Goal: Task Accomplishment & Management: Manage account settings

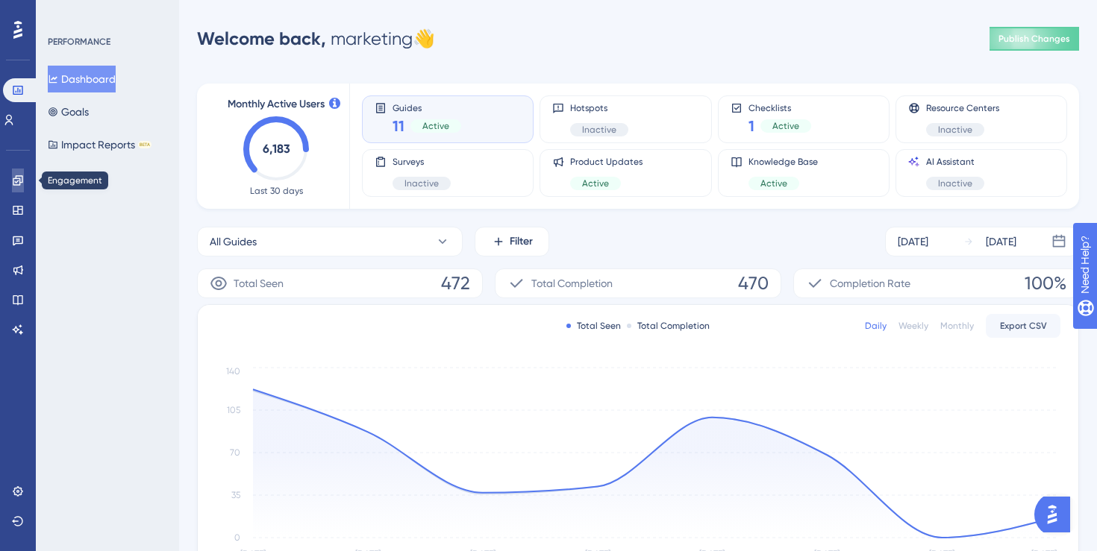
click at [19, 187] on link at bounding box center [18, 181] width 12 height 24
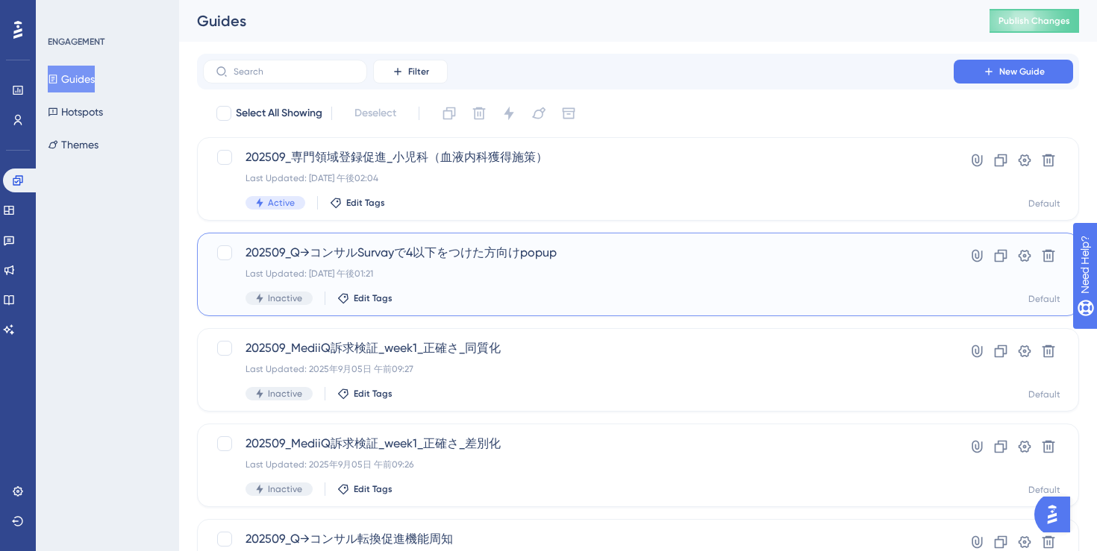
click at [562, 287] on div "202509_Q→コンサルSurvayで4以下をつけた方向けpopup Last Updated: [DATE] 午後01:21 Inactive Edit …" at bounding box center [578, 274] width 666 height 61
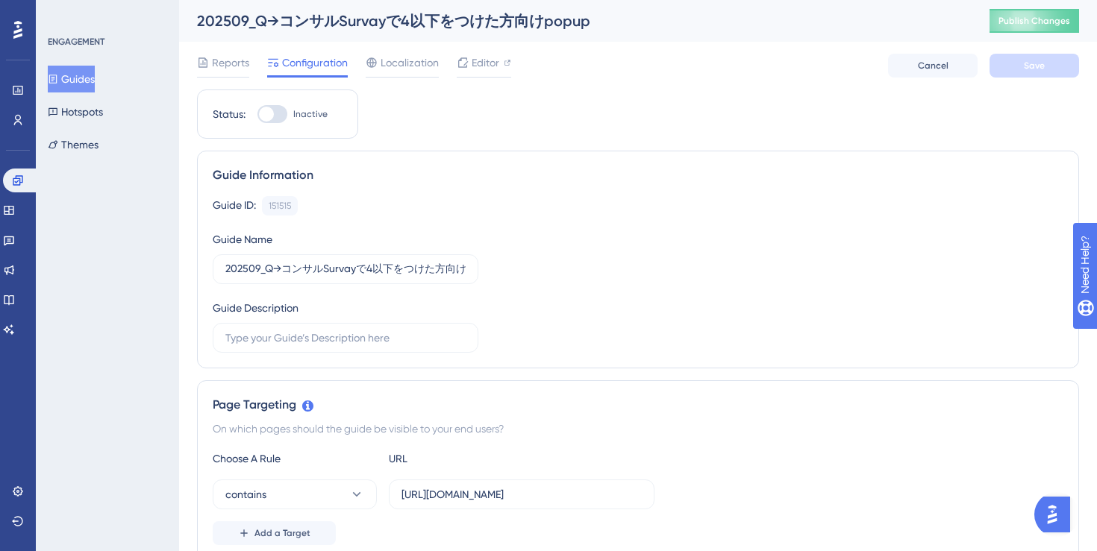
click at [287, 113] on label "Inactive" at bounding box center [292, 114] width 70 height 18
click at [257, 114] on input "Inactive" at bounding box center [257, 114] width 1 height 1
checkbox input "true"
click at [1054, 67] on button "Save" at bounding box center [1034, 66] width 90 height 24
click at [15, 215] on icon at bounding box center [9, 210] width 12 height 12
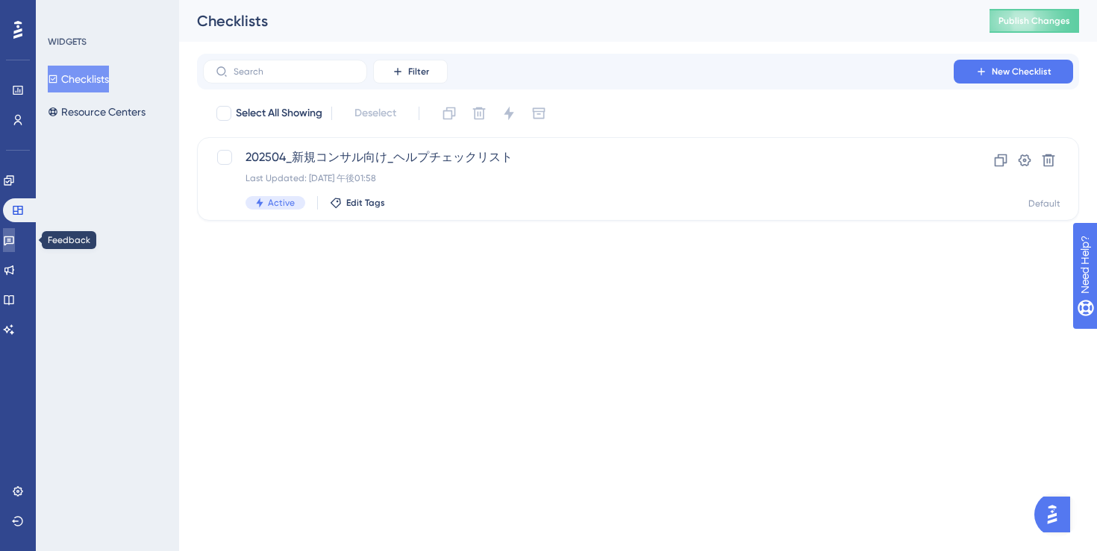
click at [15, 237] on link at bounding box center [9, 240] width 12 height 24
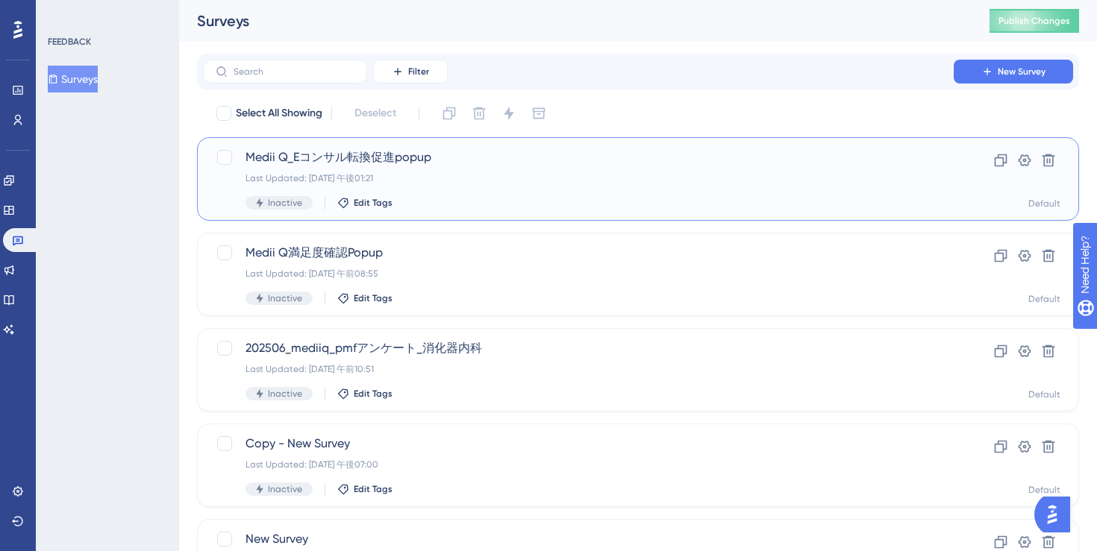
click at [556, 185] on div "Medii Q_Eコンサル転換促進popup Last Updated: [DATE] 午後01:21 Inactive Edit Tags" at bounding box center [578, 178] width 666 height 61
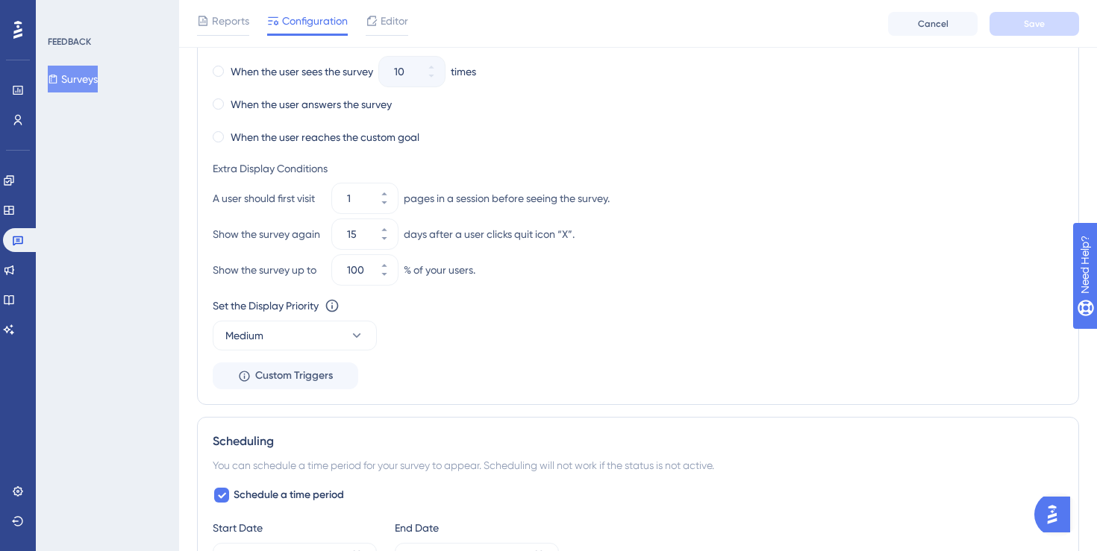
scroll to position [794, 0]
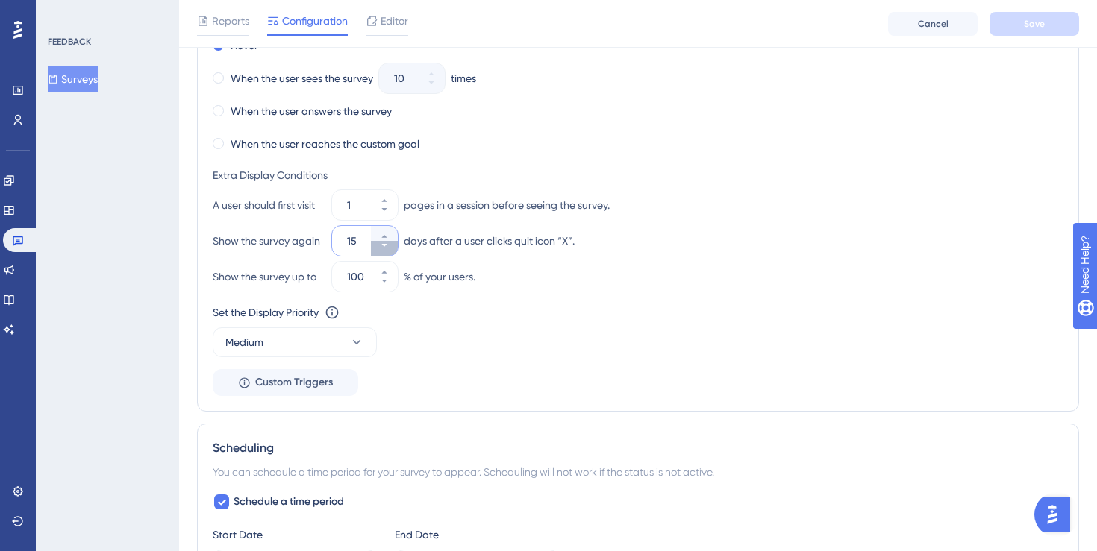
click at [387, 246] on icon at bounding box center [384, 245] width 9 height 9
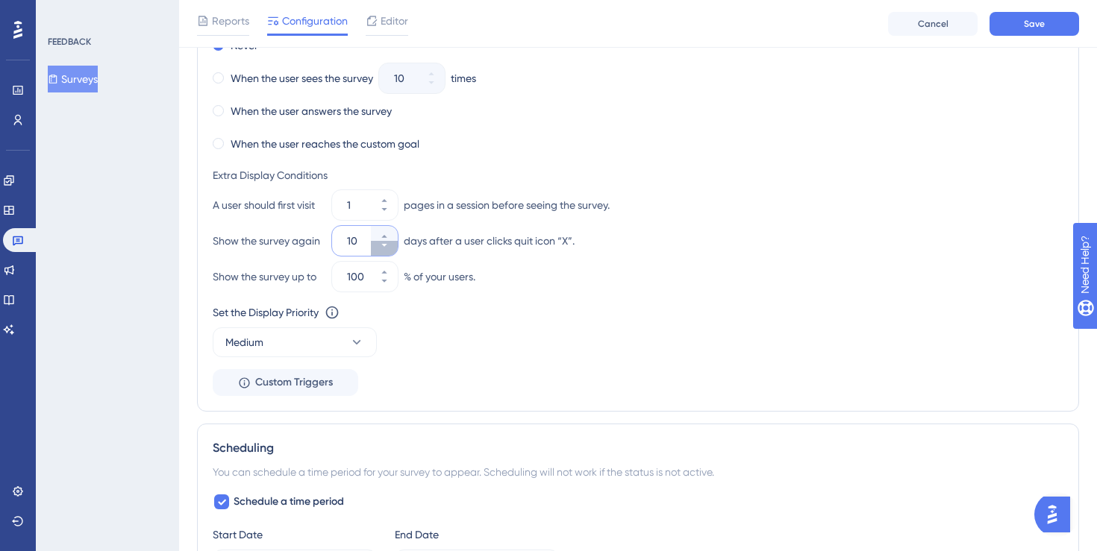
click at [387, 246] on icon at bounding box center [384, 245] width 9 height 9
type input "7"
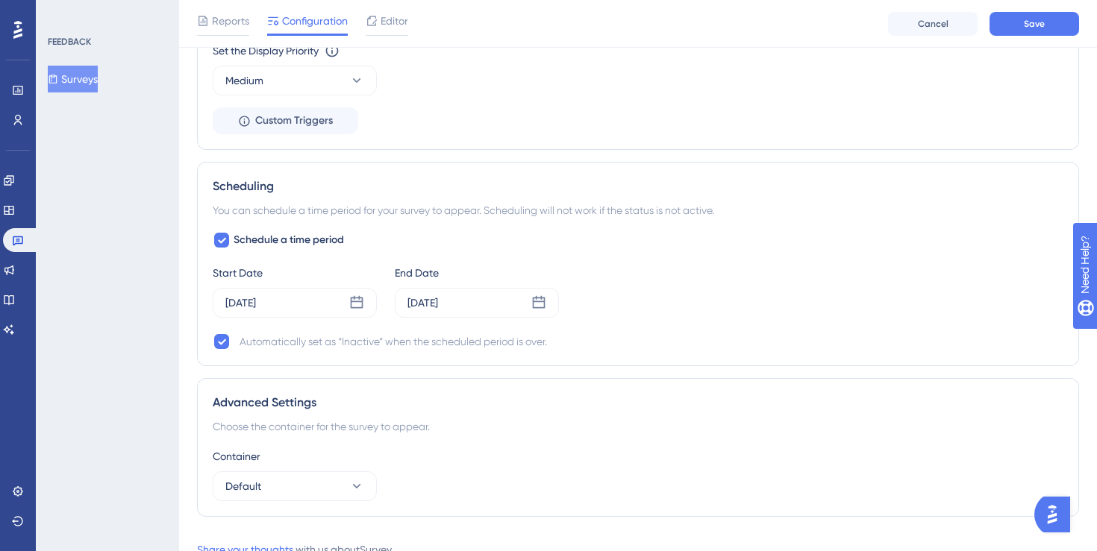
scroll to position [1111, 0]
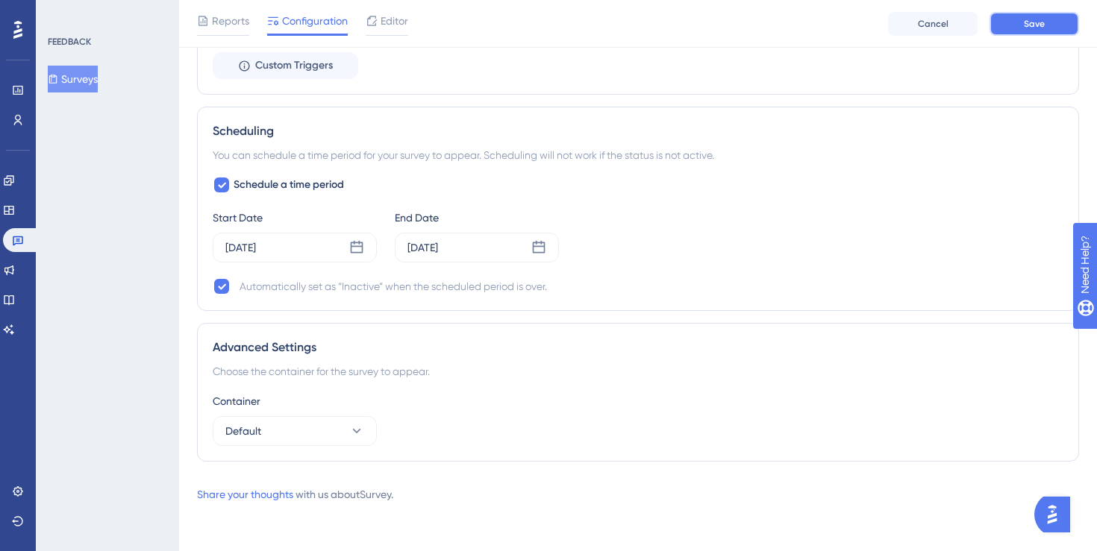
click at [1015, 24] on button "Save" at bounding box center [1034, 24] width 90 height 24
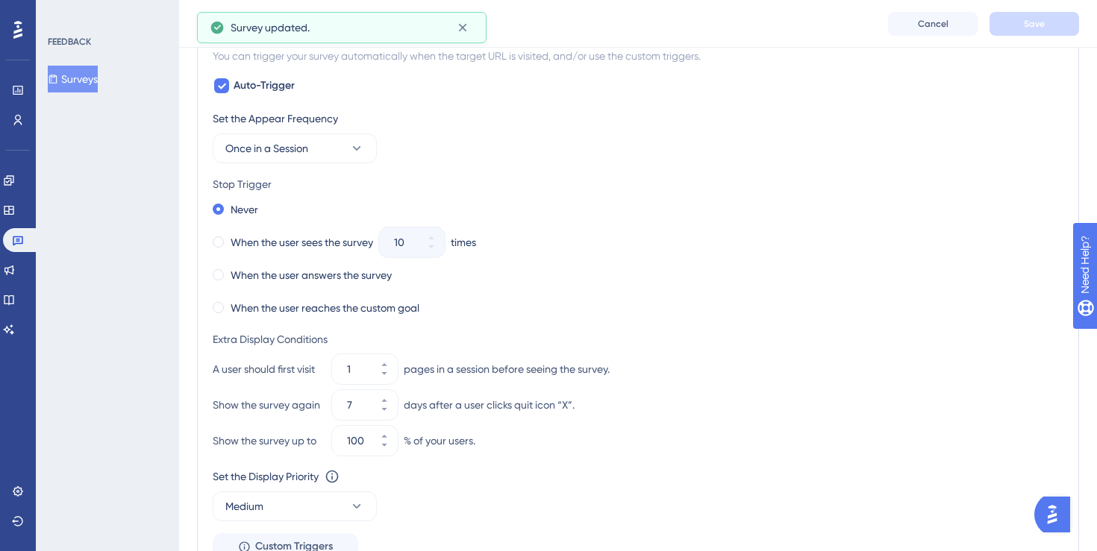
click at [667, 317] on div "When the user reaches the custom goal" at bounding box center [638, 308] width 851 height 21
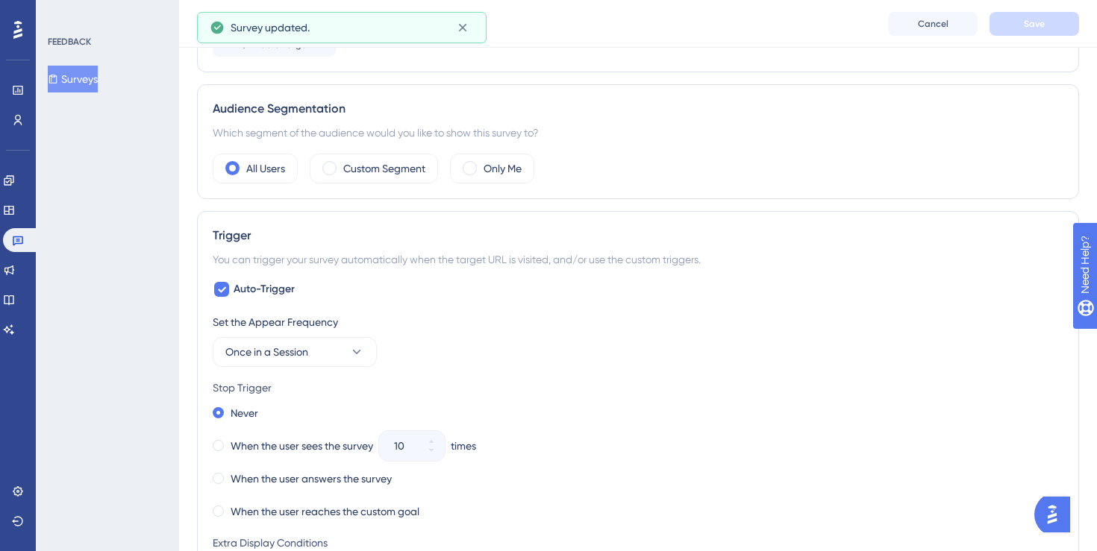
scroll to position [0, 0]
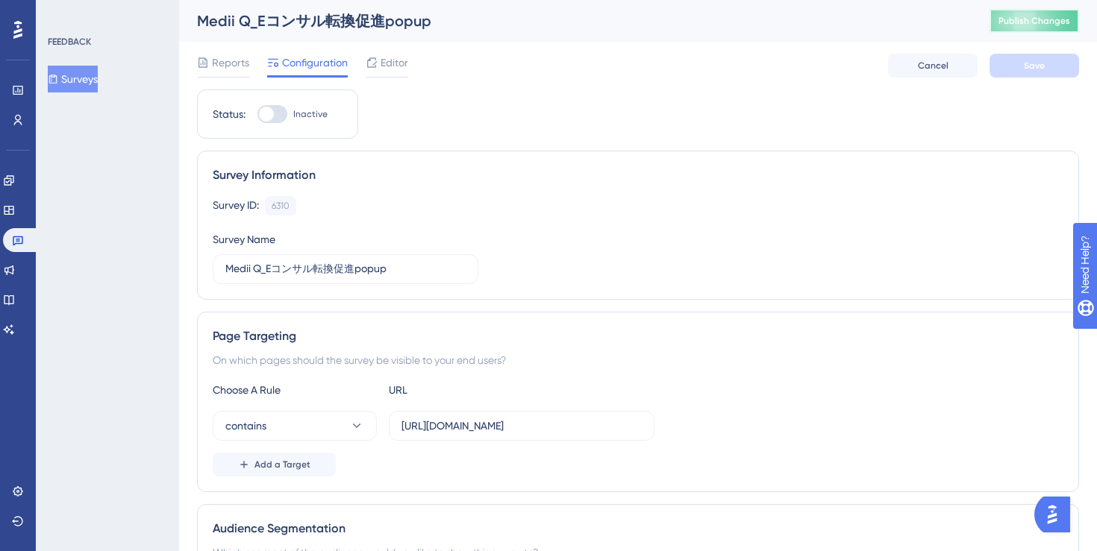
click at [1017, 31] on button "Publish Changes" at bounding box center [1034, 21] width 90 height 24
click at [277, 117] on div at bounding box center [272, 114] width 30 height 18
click at [257, 115] on input "Inactive" at bounding box center [257, 114] width 1 height 1
checkbox input "true"
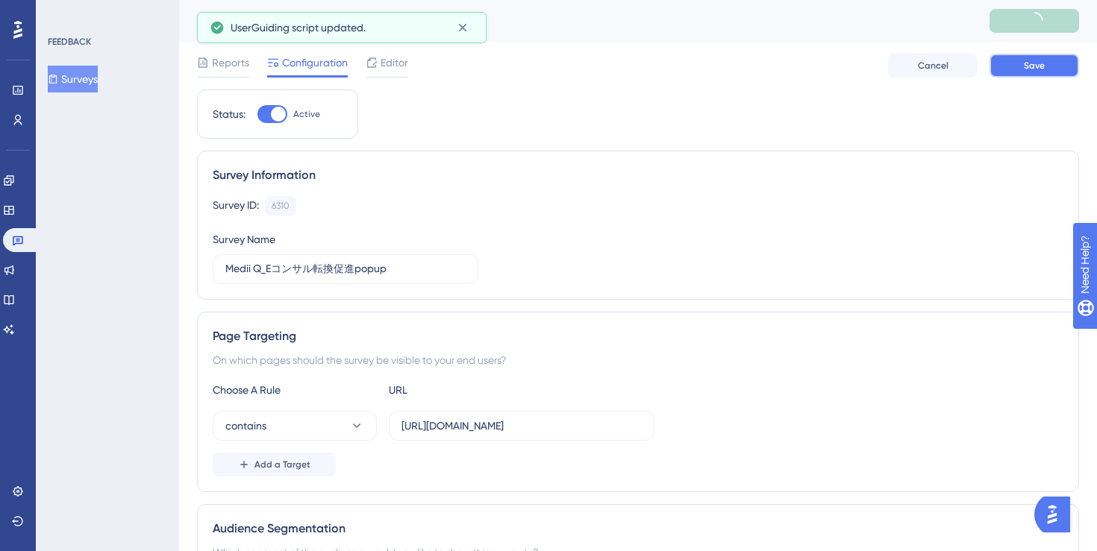
click at [1034, 67] on span "Save" at bounding box center [1034, 66] width 21 height 12
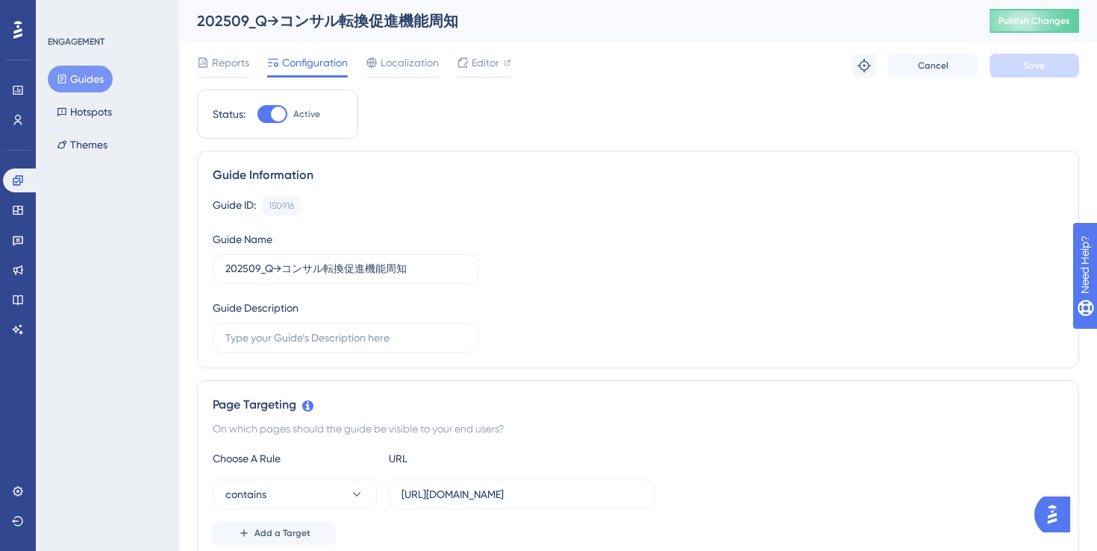
click at [269, 111] on div at bounding box center [272, 114] width 30 height 18
click at [257, 114] on input "Active" at bounding box center [257, 114] width 1 height 1
checkbox input "false"
click at [1019, 69] on button "Save" at bounding box center [1034, 66] width 90 height 24
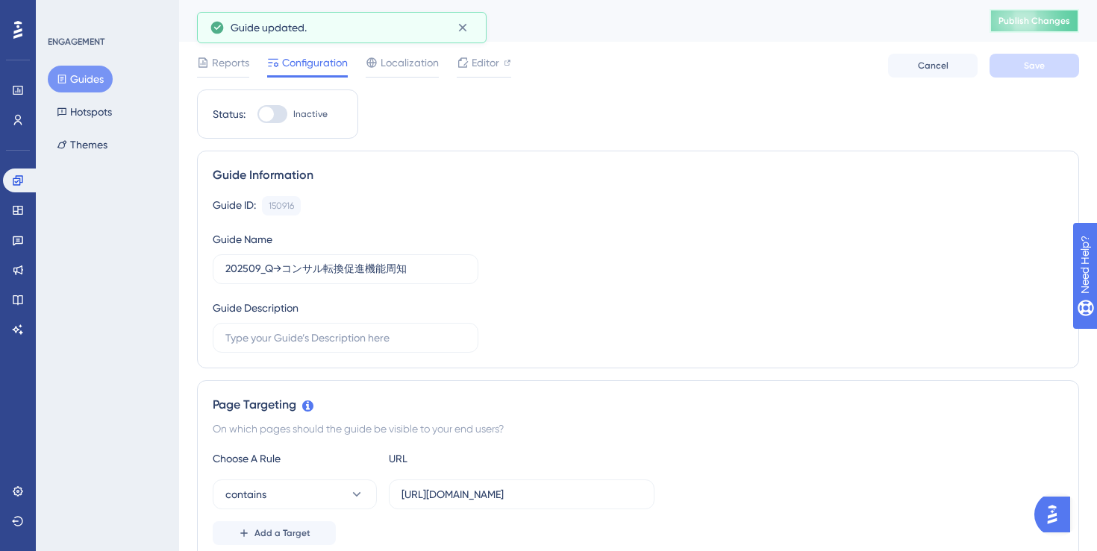
click at [1021, 22] on span "Publish Changes" at bounding box center [1034, 21] width 72 height 12
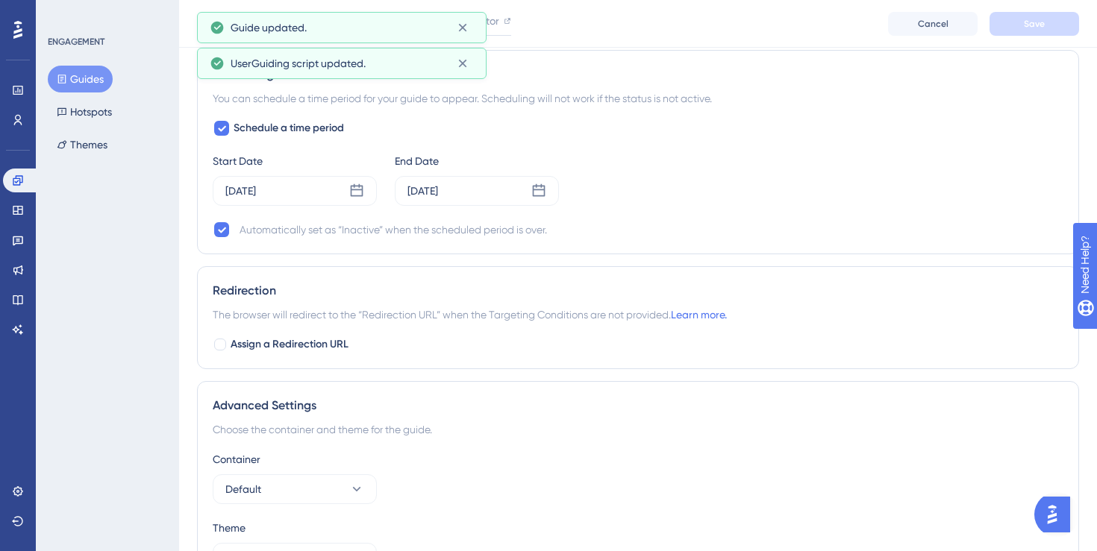
scroll to position [933, 0]
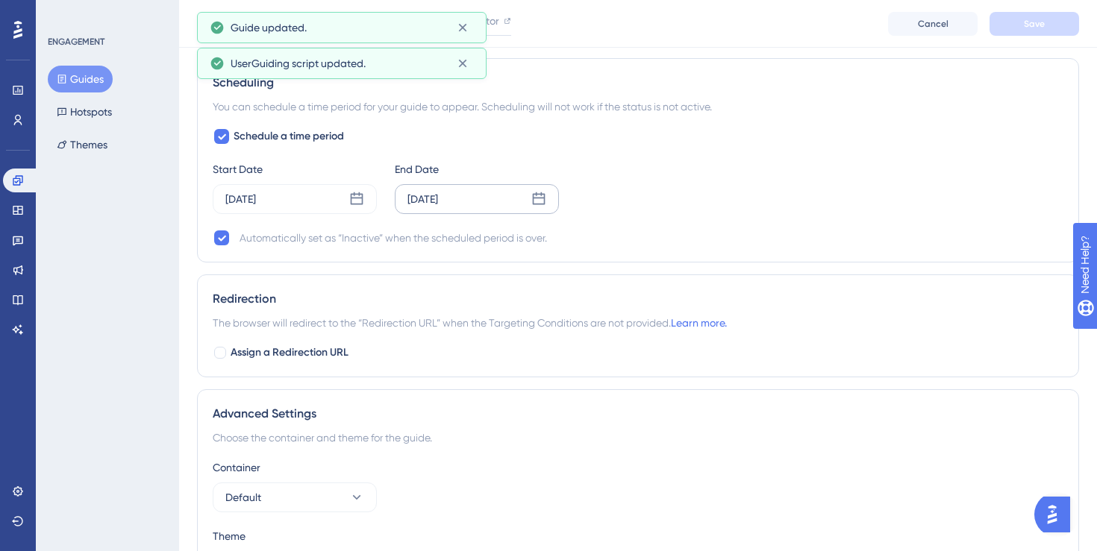
click at [488, 195] on div "Sep 15 2025" at bounding box center [477, 199] width 164 height 30
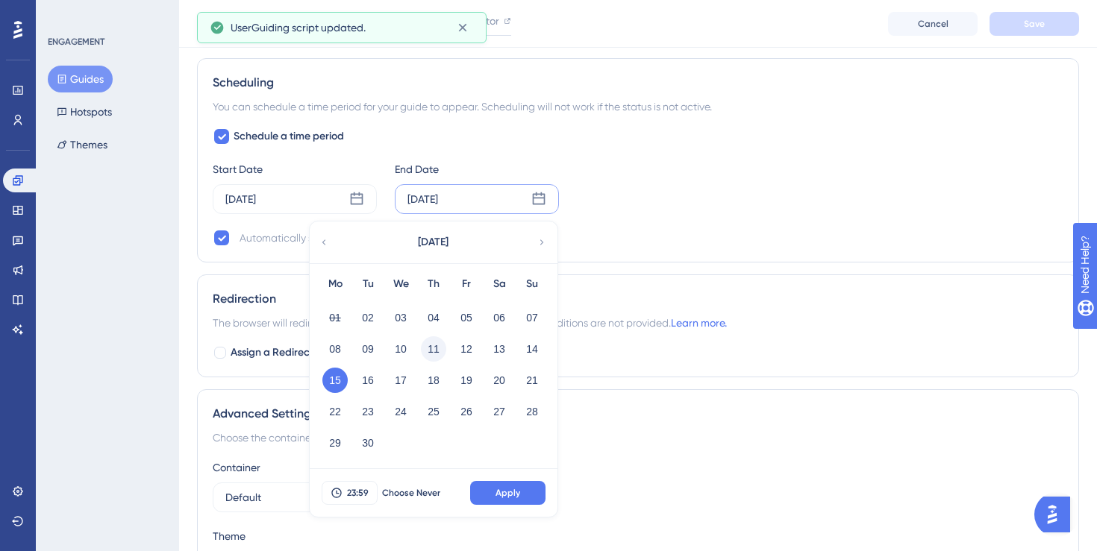
click at [434, 349] on button "11" at bounding box center [433, 349] width 25 height 25
click at [492, 492] on button "Apply" at bounding box center [507, 493] width 75 height 24
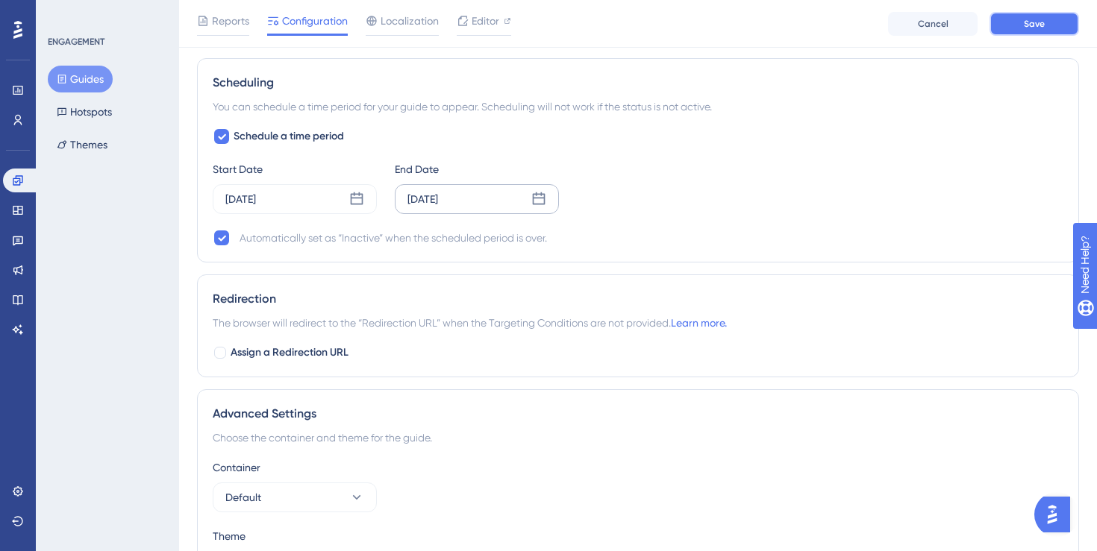
click at [1025, 29] on span "Save" at bounding box center [1034, 24] width 21 height 12
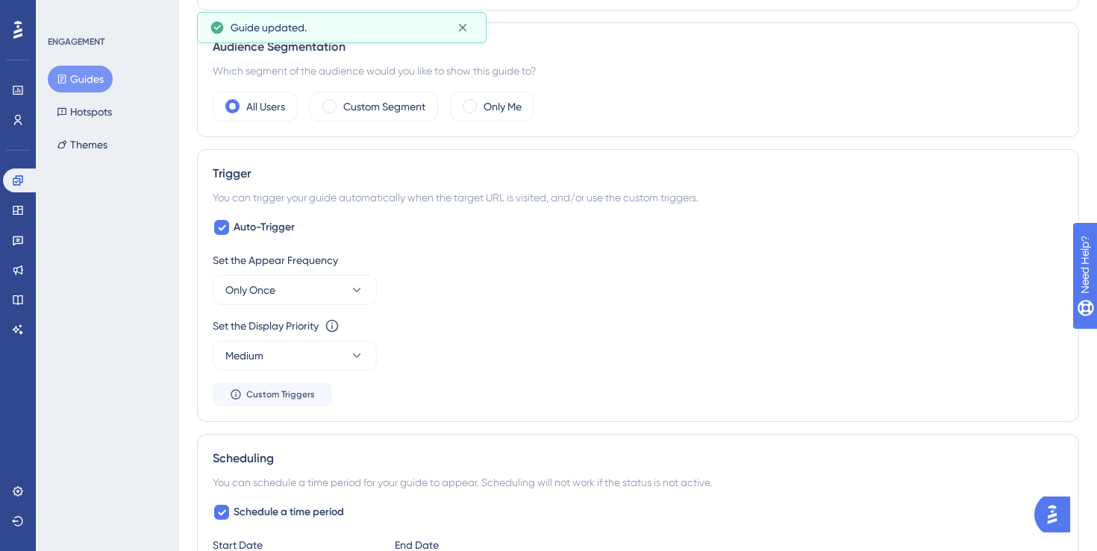
scroll to position [0, 0]
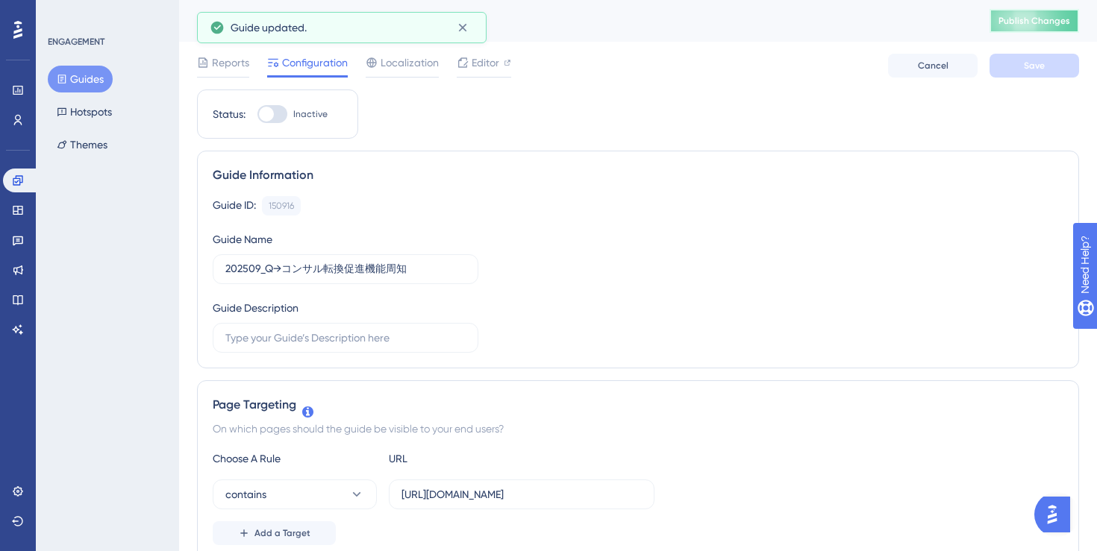
click at [1029, 19] on span "Publish Changes" at bounding box center [1034, 21] width 72 height 12
